Goal: Navigation & Orientation: Find specific page/section

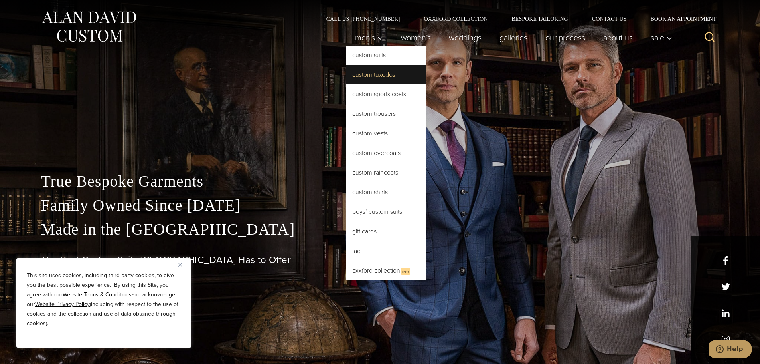
click at [379, 76] on link "Custom Tuxedos" at bounding box center [386, 74] width 80 height 19
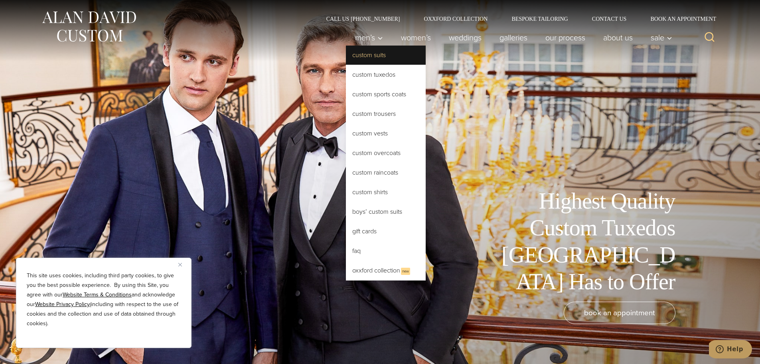
click at [372, 58] on link "Custom Suits" at bounding box center [386, 55] width 80 height 19
